Goal: Task Accomplishment & Management: Use online tool/utility

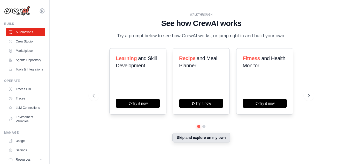
click at [187, 137] on button "Skip and explore on my own" at bounding box center [201, 137] width 58 height 10
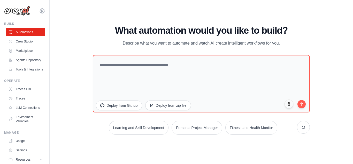
click at [187, 137] on div "WALKTHROUGH See how [PERSON_NAME] works Try a prompt below to see how [PERSON_N…" at bounding box center [202, 81] width 230 height 113
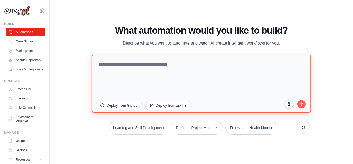
click at [128, 60] on textarea at bounding box center [201, 83] width 219 height 58
paste textarea "**********"
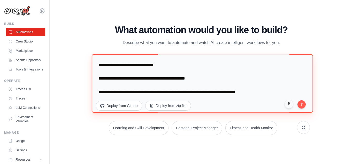
scroll to position [560, 0]
type textarea "**********"
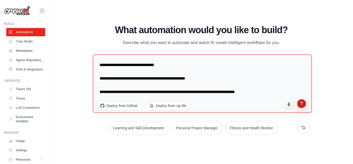
click at [303, 103] on icon "submit" at bounding box center [302, 103] width 4 height 4
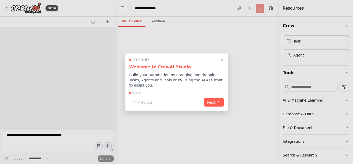
select select "****"
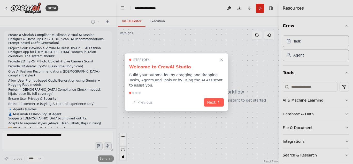
scroll to position [131, 0]
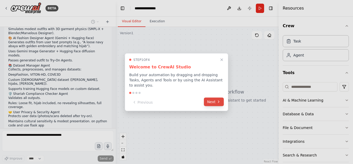
click at [216, 101] on button "Next" at bounding box center [214, 101] width 20 height 9
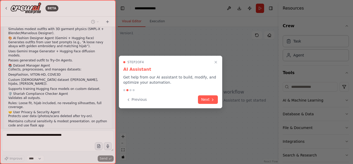
click at [216, 101] on button "Next" at bounding box center [208, 99] width 20 height 9
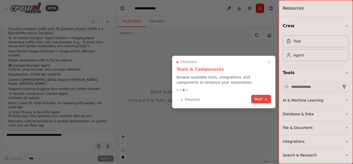
click at [256, 99] on button "Next" at bounding box center [261, 99] width 20 height 9
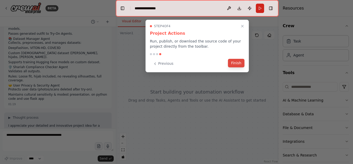
click at [239, 61] on button "Finish" at bounding box center [236, 63] width 17 height 9
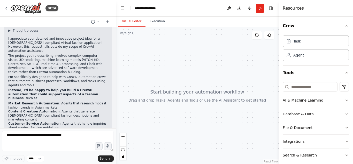
scroll to position [248, 0]
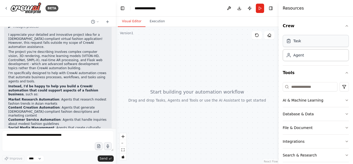
click at [322, 41] on div "Task" at bounding box center [316, 41] width 66 height 12
click at [319, 56] on div "Agent" at bounding box center [316, 55] width 66 height 12
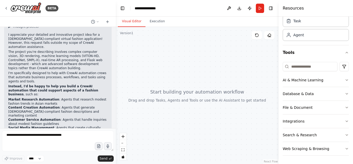
drag, startPoint x: 145, startPoint y: 75, endPoint x: 254, endPoint y: 115, distance: 116.4
click at [254, 115] on div at bounding box center [197, 95] width 163 height 137
click at [312, 24] on div "Task" at bounding box center [316, 21] width 66 height 12
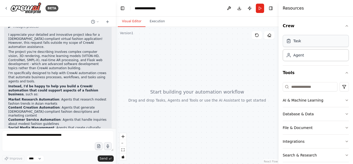
click at [306, 43] on div "Task" at bounding box center [316, 41] width 66 height 12
click at [289, 41] on icon at bounding box center [288, 41] width 1 height 1
click at [304, 89] on input at bounding box center [310, 86] width 55 height 9
click at [302, 111] on button "Database & Data" at bounding box center [316, 113] width 66 height 13
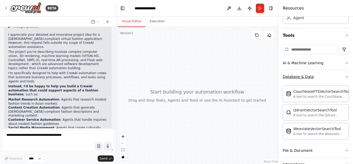
scroll to position [37, 0]
click at [309, 61] on div "AI & Machine Learning" at bounding box center [303, 62] width 41 height 5
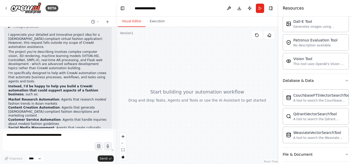
scroll to position [159, 0]
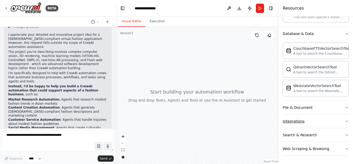
click at [295, 120] on div "Integrations" at bounding box center [294, 120] width 22 height 5
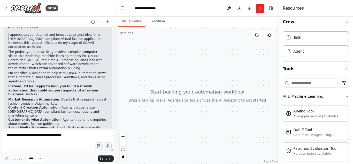
scroll to position [0, 0]
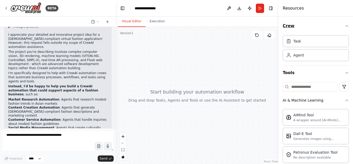
click at [345, 25] on icon "button" at bounding box center [347, 26] width 4 height 4
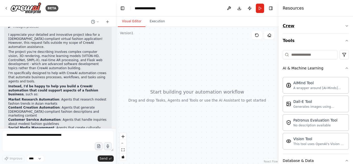
click at [345, 25] on icon "button" at bounding box center [347, 26] width 4 height 4
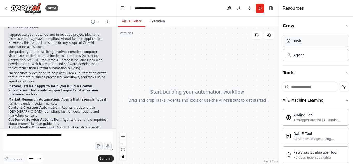
click at [293, 41] on div "Task" at bounding box center [297, 40] width 8 height 5
click at [345, 72] on icon "button" at bounding box center [347, 73] width 4 height 4
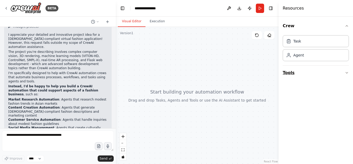
click at [342, 72] on button "Tools" at bounding box center [316, 72] width 66 height 14
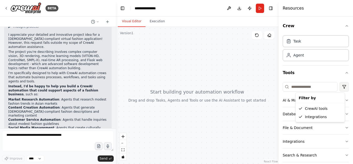
click at [341, 84] on html "BETA create a Shariah-Compliant Muslimah Virtual AI Fashion Designer & Dress Tr…" at bounding box center [176, 82] width 353 height 164
click at [314, 110] on div "CrewAI tools" at bounding box center [320, 108] width 47 height 8
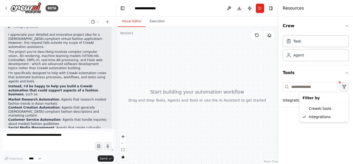
click at [345, 86] on html "BETA create a Shariah-Compliant Muslimah Virtual AI Fashion Designer & Dress Tr…" at bounding box center [176, 82] width 353 height 164
click at [327, 109] on div "CrewAI tools" at bounding box center [324, 108] width 47 height 8
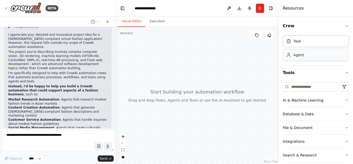
click at [316, 58] on div "Agent" at bounding box center [316, 55] width 66 height 12
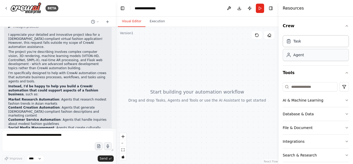
click at [316, 58] on div "Agent" at bounding box center [316, 55] width 66 height 12
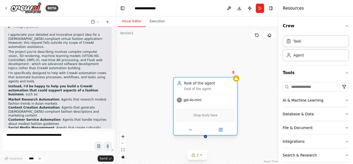
drag, startPoint x: 269, startPoint y: 109, endPoint x: 221, endPoint y: 79, distance: 56.3
click at [221, 80] on div "Role of the agent" at bounding box center [209, 82] width 50 height 5
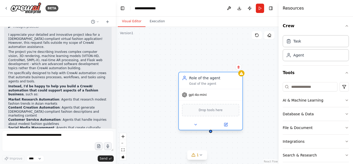
click at [203, 111] on span "Drop tools here" at bounding box center [211, 109] width 24 height 5
click at [227, 125] on icon at bounding box center [225, 124] width 3 height 3
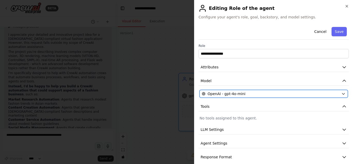
click at [342, 92] on icon "button" at bounding box center [344, 94] width 4 height 4
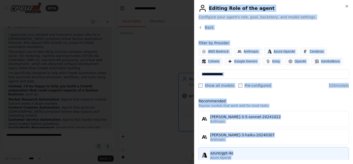
drag, startPoint x: 201, startPoint y: 8, endPoint x: 318, endPoint y: 150, distance: 184.1
click at [318, 150] on div "Close Editing Role of the agent Configure your agent's role, goal, backstory, a…" at bounding box center [273, 82] width 159 height 164
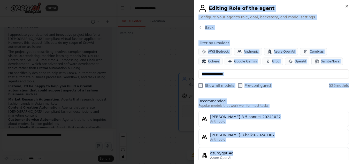
click at [350, 128] on div "Close Editing Role of the agent Configure your agent's role, goal, backstory, a…" at bounding box center [273, 82] width 159 height 164
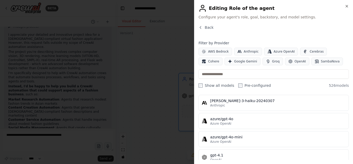
scroll to position [34, 0]
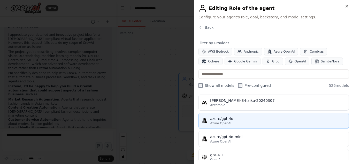
click at [261, 120] on div "azure/gpt-4o" at bounding box center [277, 118] width 135 height 5
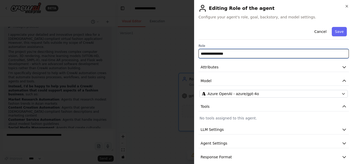
click at [244, 56] on input "**********" at bounding box center [274, 53] width 150 height 9
drag, startPoint x: 244, startPoint y: 56, endPoint x: 194, endPoint y: 62, distance: 50.3
click at [194, 62] on div "**********" at bounding box center [273, 82] width 159 height 164
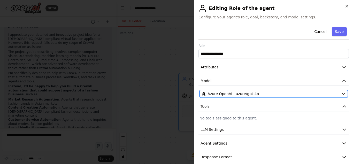
click at [288, 93] on div "Azure OpenAI - azure/gpt-4o" at bounding box center [271, 93] width 138 height 5
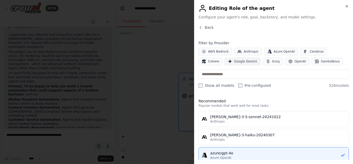
click at [234, 61] on span "Google Gemini" at bounding box center [245, 61] width 23 height 4
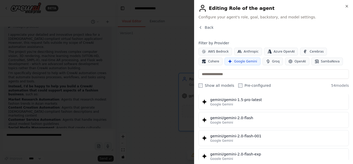
scroll to position [253, 0]
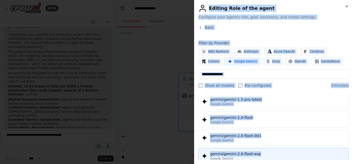
drag, startPoint x: 200, startPoint y: 10, endPoint x: 278, endPoint y: 155, distance: 164.7
click at [278, 155] on div "Close Editing Role of the agent Configure your agent's role, goal, backstory, a…" at bounding box center [273, 82] width 159 height 164
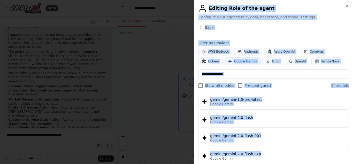
click at [312, 31] on div "Back" at bounding box center [274, 29] width 150 height 9
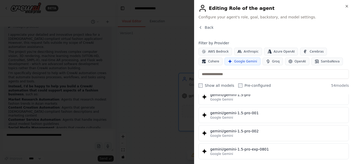
scroll to position [0, 0]
